Goal: Communication & Community: Answer question/provide support

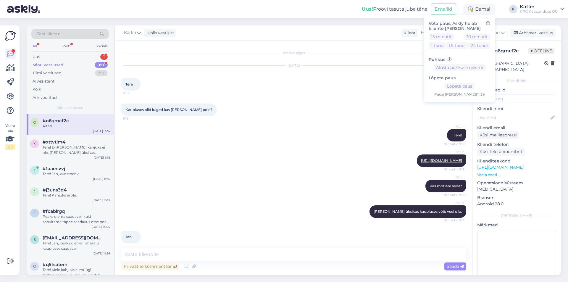
scroll to position [297, 0]
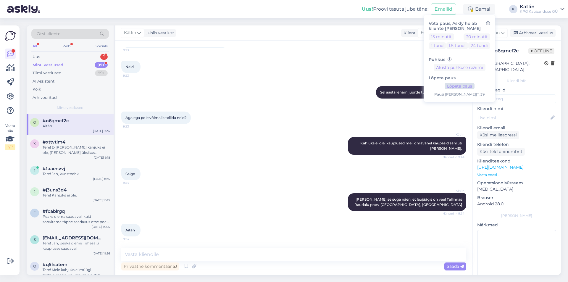
drag, startPoint x: 457, startPoint y: 91, endPoint x: 455, endPoint y: 88, distance: 4.2
click at [455, 89] on div "Lõpeta paus Lõpeta paus Pausi [PERSON_NAME] | 11:39" at bounding box center [459, 84] width 62 height 26
click at [455, 88] on button "Lõpeta paus" at bounding box center [459, 86] width 30 height 7
click at [268, 12] on div "Uus! Proovi tasuta [PERSON_NAME]: Emailid Aktiivne Võta paus, Askly hoiab klien…" at bounding box center [284, 9] width 568 height 18
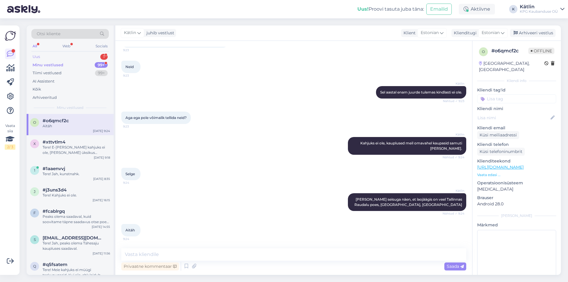
click at [61, 57] on div "Uus 1" at bounding box center [69, 57] width 77 height 8
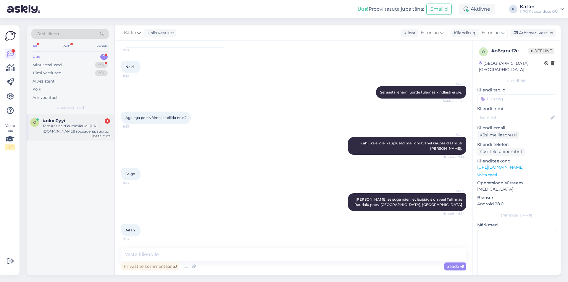
click at [65, 134] on div "o #okxi0yyi 1 Tere Kas neid kummikuid ([URL][DOMAIN_NAME]) roosadena, suurus 22…" at bounding box center [70, 127] width 87 height 27
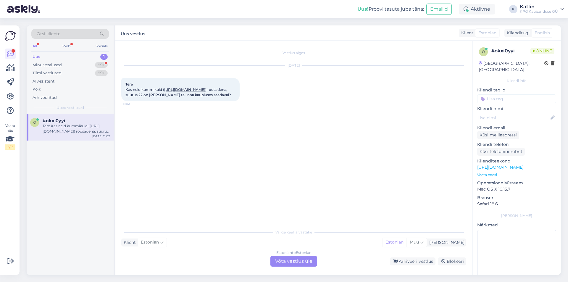
drag, startPoint x: 290, startPoint y: 265, endPoint x: 226, endPoint y: 202, distance: 89.7
click at [290, 265] on div "Estonian to Estonian Võta vestlus üle" at bounding box center [293, 261] width 47 height 11
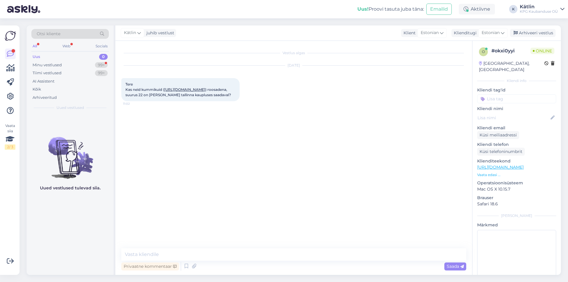
click at [201, 92] on link "[URL][DOMAIN_NAME]" at bounding box center [184, 89] width 41 height 4
click at [260, 193] on div "Vestlus algas [DATE] Tere Kas neid kummikuid ( [URL][DOMAIN_NAME] ) roosadena, …" at bounding box center [296, 145] width 350 height 196
click at [167, 251] on textarea at bounding box center [293, 254] width 345 height 12
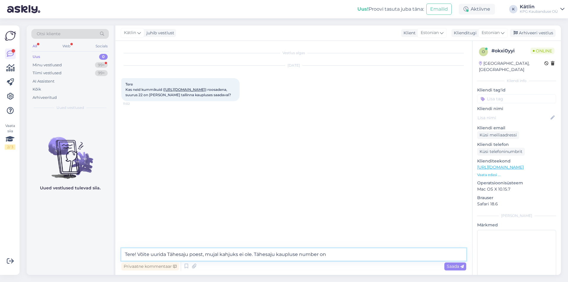
paste textarea "5552 0968"
type textarea "Tere! Võite uurida Tähesaju poest, mujal kahjuks ei ole. Tähesaju kaupluse numb…"
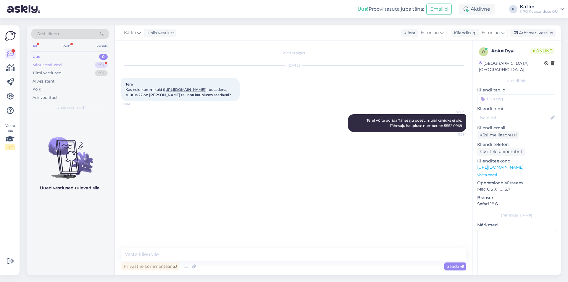
click at [67, 67] on div "Minu vestlused 99+" at bounding box center [69, 65] width 77 height 8
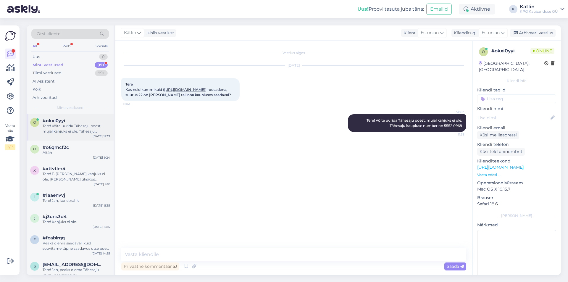
click at [84, 128] on div "Tere! Võite uurida Tähesaju poest, mujal kahjuks ei ole. Tähesaju kaupluse numb…" at bounding box center [76, 128] width 67 height 11
click at [140, 253] on textarea at bounding box center [293, 254] width 345 height 12
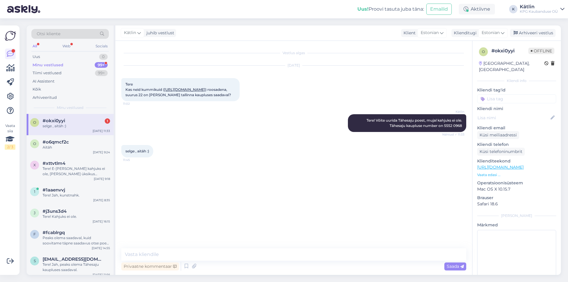
click at [90, 119] on div "#okxi0yyi 1" at bounding box center [76, 120] width 67 height 5
click at [58, 64] on div "Minu vestlused" at bounding box center [48, 65] width 31 height 6
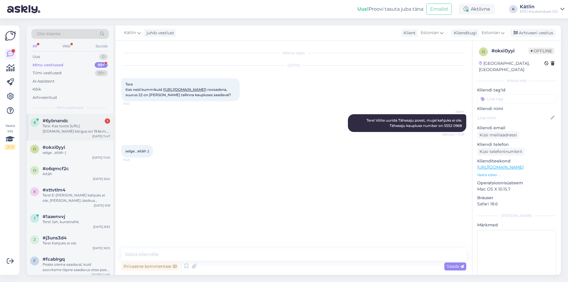
click at [66, 122] on span "#6ybnandc" at bounding box center [56, 120] width 26 height 5
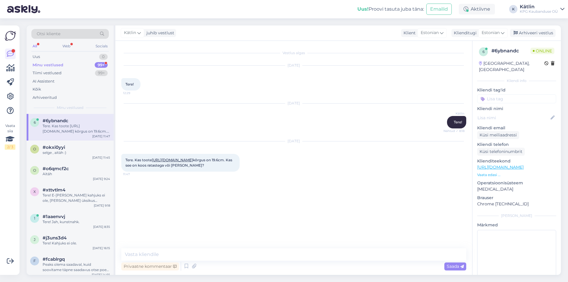
click at [193, 158] on link "[URL][DOMAIN_NAME]" at bounding box center [172, 160] width 41 height 4
click at [177, 254] on textarea at bounding box center [293, 254] width 345 height 12
type textarea "Pigem ikka ratastega koos."
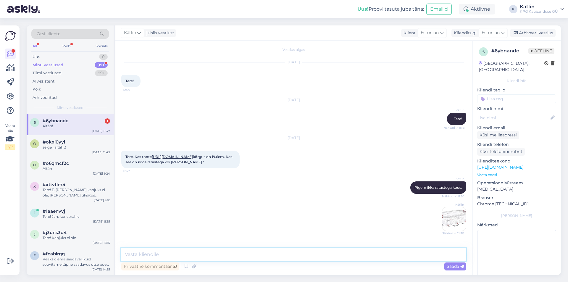
scroll to position [29, 0]
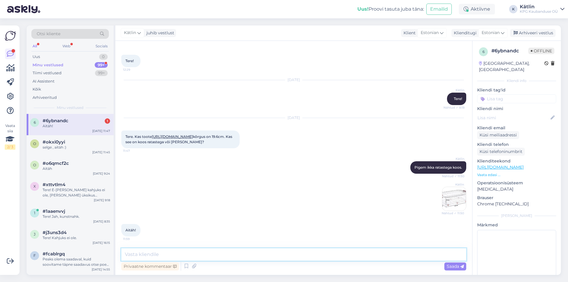
click at [141, 253] on textarea at bounding box center [293, 254] width 345 height 12
click at [477, 10] on div "Aktiivne" at bounding box center [477, 9] width 36 height 11
click at [474, 39] on button "30 minutit" at bounding box center [476, 36] width 27 height 7
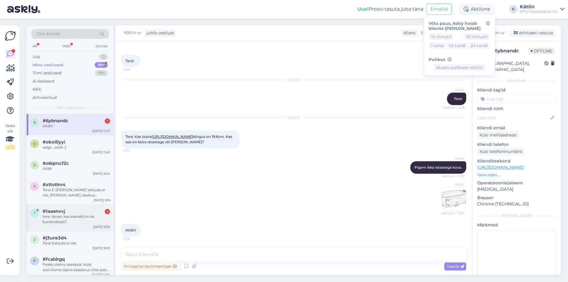
click at [79, 218] on div "tere. tänan, kas sisetald on ka kunstnahast?" at bounding box center [76, 219] width 67 height 11
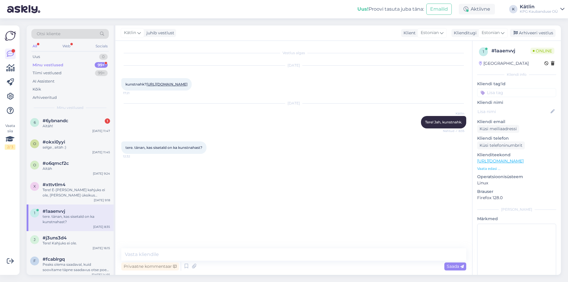
scroll to position [0, 0]
click at [169, 257] on textarea at bounding box center [293, 254] width 345 height 12
click at [56, 118] on div "6 #6ybnandc 1 Aitäh! [DATE] 11:47" at bounding box center [70, 124] width 87 height 21
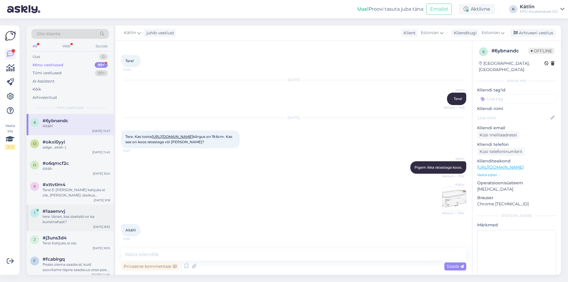
click at [66, 218] on div "tere. tänan, kas sisetald on ka kunstnahast?" at bounding box center [76, 219] width 67 height 11
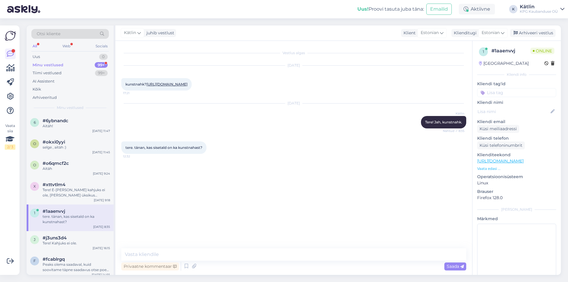
scroll to position [0, 0]
click at [513, 161] on link "[URL][DOMAIN_NAME]" at bounding box center [500, 160] width 46 height 5
click at [187, 84] on link "[URL][DOMAIN_NAME]" at bounding box center [166, 84] width 41 height 4
